Goal: Browse casually: Explore the website without a specific task or goal

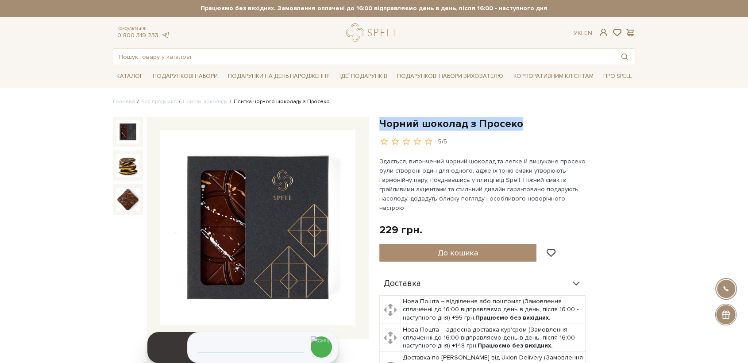
drag, startPoint x: 376, startPoint y: 31, endPoint x: 342, endPoint y: 24, distance: 35.1
click at [376, 31] on link "logo" at bounding box center [373, 32] width 55 height 18
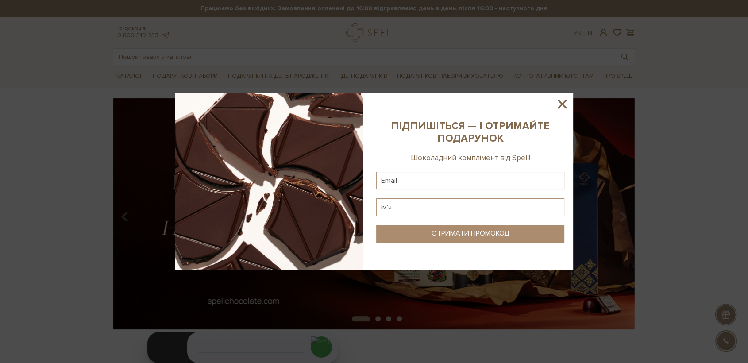
drag, startPoint x: 563, startPoint y: 101, endPoint x: 605, endPoint y: 12, distance: 99.1
click at [567, 95] on div at bounding box center [374, 181] width 398 height 177
drag, startPoint x: 558, startPoint y: 105, endPoint x: 591, endPoint y: 61, distance: 55.3
click at [560, 104] on icon at bounding box center [561, 103] width 15 height 15
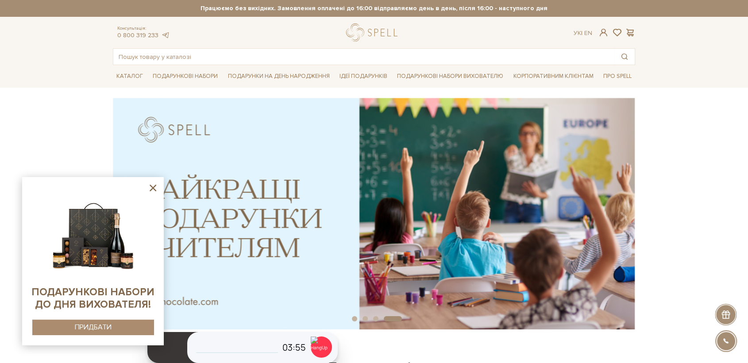
click at [156, 188] on icon at bounding box center [152, 187] width 11 height 11
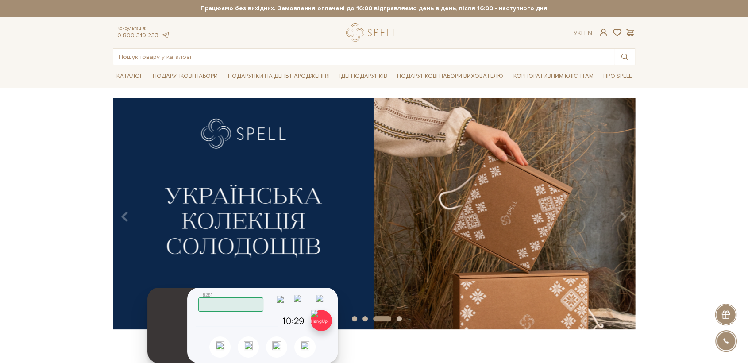
click at [322, 320] on img at bounding box center [321, 320] width 21 height 21
